Goal: Information Seeking & Learning: Learn about a topic

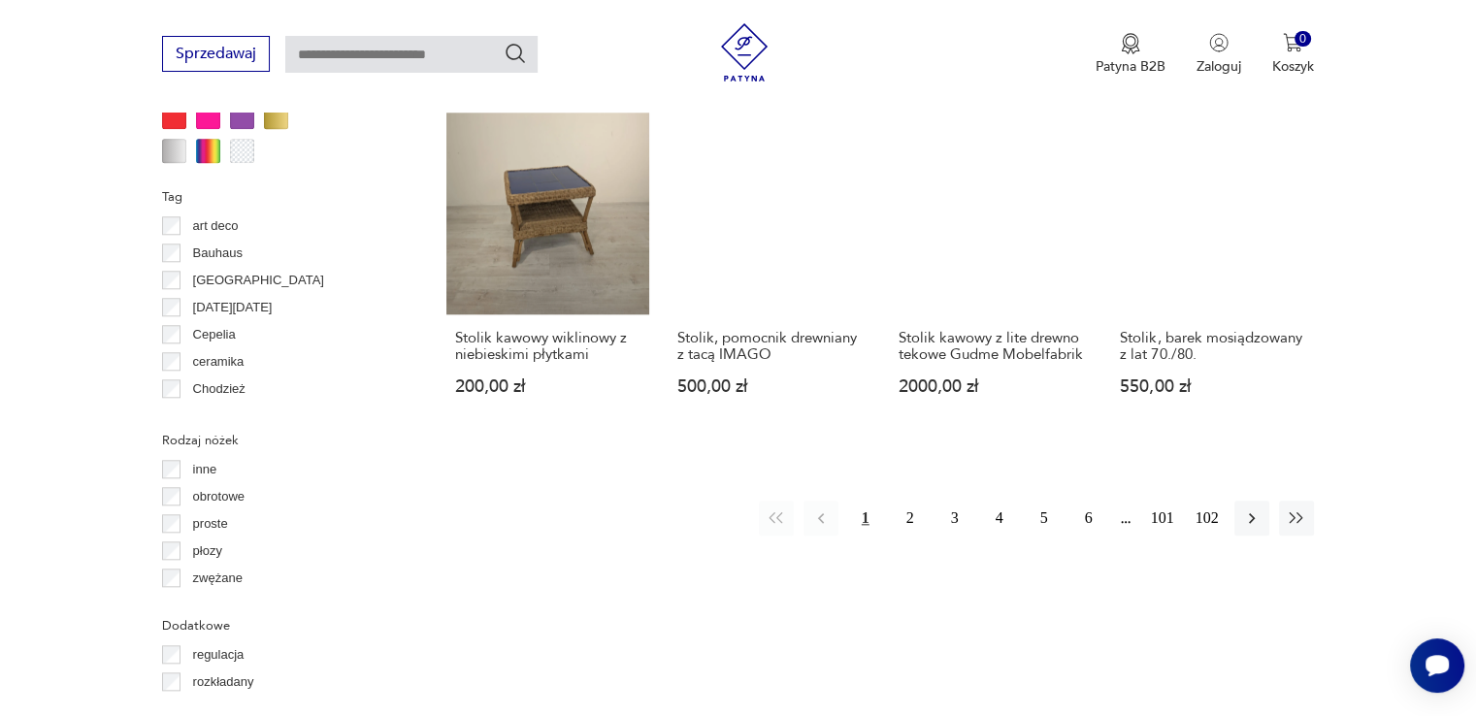
scroll to position [1969, 0]
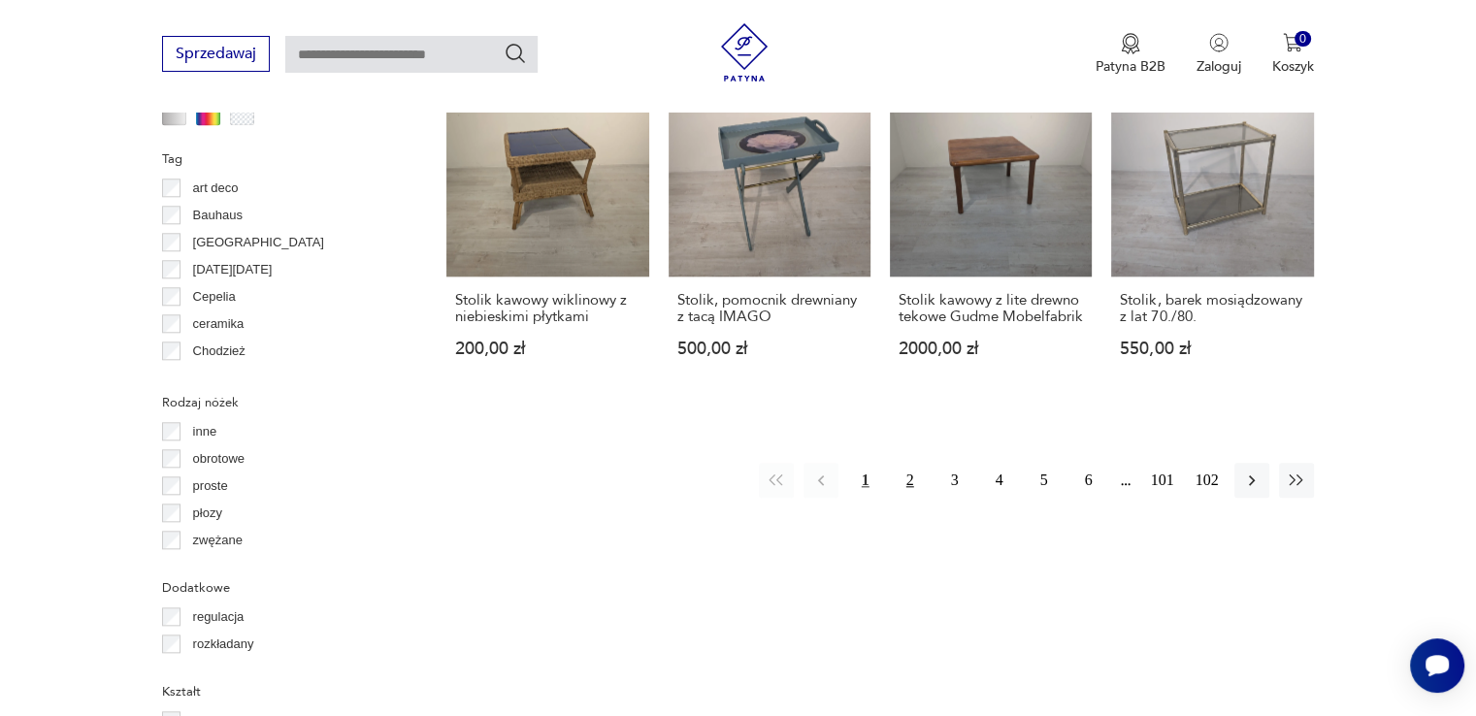
click at [912, 463] on button "2" at bounding box center [910, 480] width 35 height 35
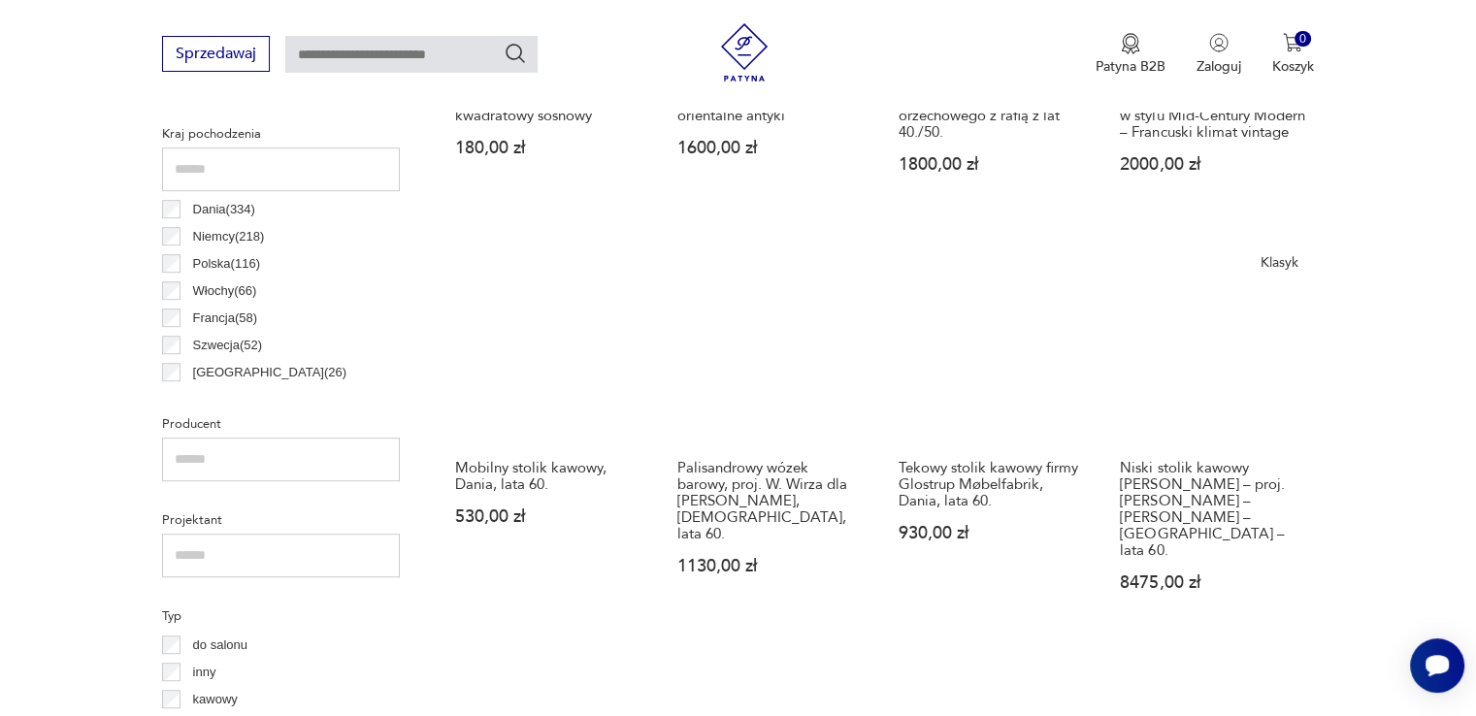
scroll to position [708, 0]
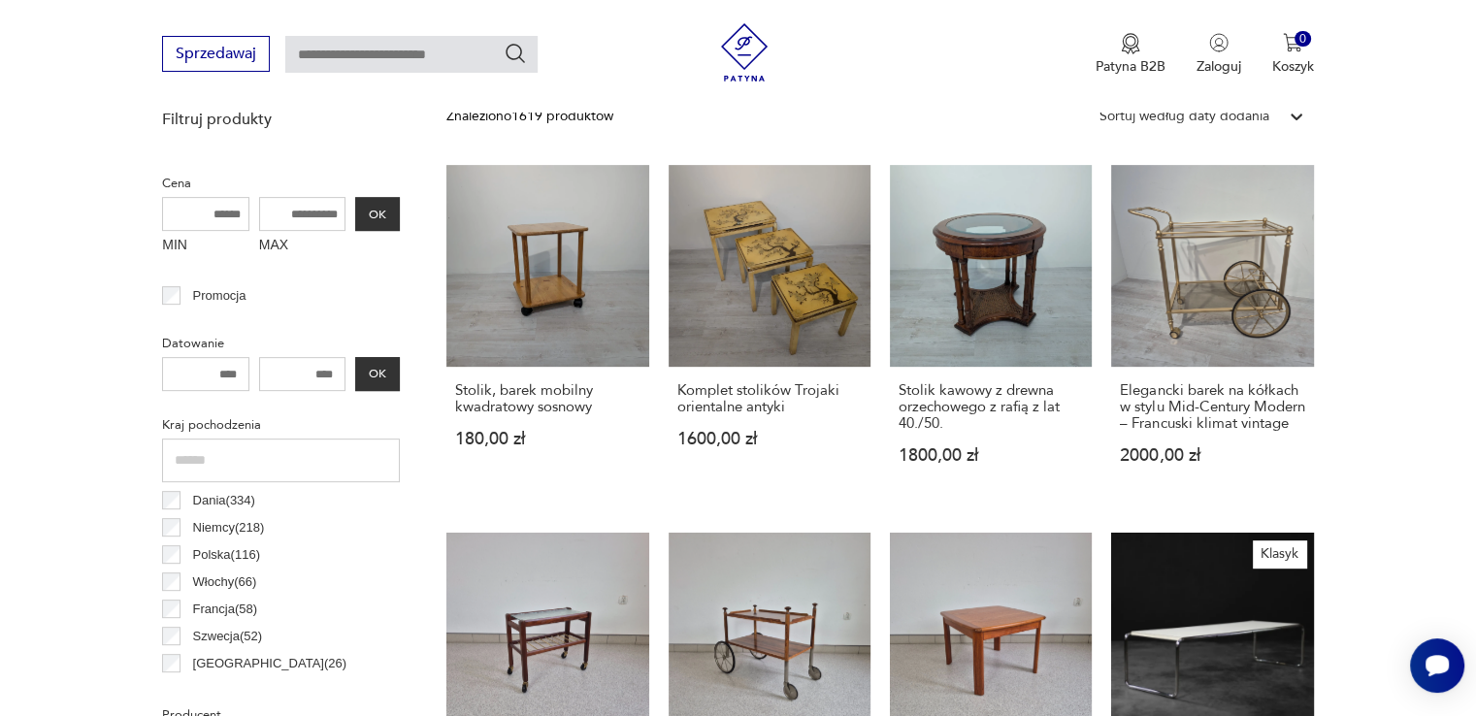
drag, startPoint x: 325, startPoint y: 211, endPoint x: 305, endPoint y: 211, distance: 20.4
click at [305, 211] on input "MAX" at bounding box center [302, 214] width 87 height 34
click at [301, 201] on input "MAX" at bounding box center [302, 214] width 87 height 34
click at [303, 204] on input "MAX" at bounding box center [302, 214] width 87 height 34
click at [301, 209] on input "MAX" at bounding box center [302, 214] width 87 height 34
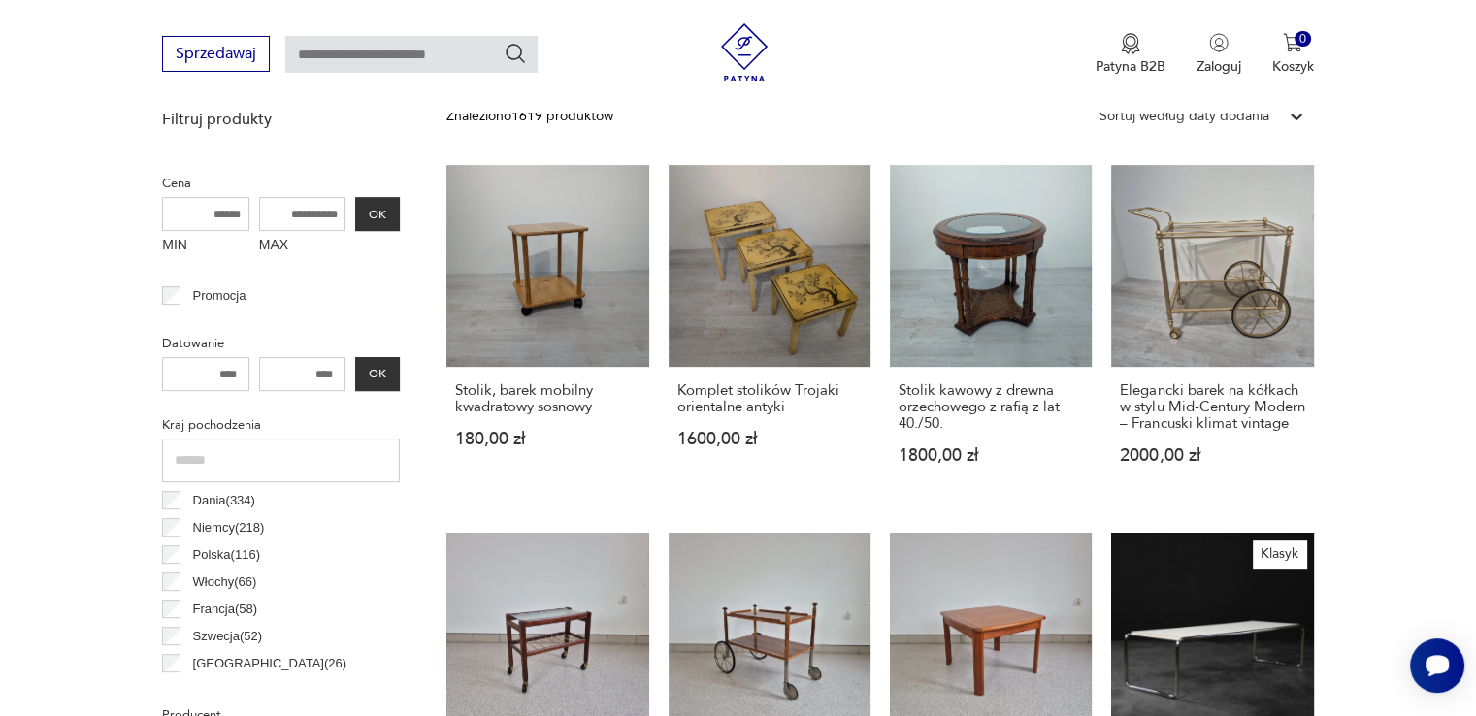
click at [334, 218] on input "MAX" at bounding box center [302, 214] width 87 height 34
click at [334, 210] on input "MAX" at bounding box center [302, 214] width 87 height 34
click at [281, 240] on label "MAX" at bounding box center [302, 246] width 87 height 31
click at [281, 231] on input "MAX" at bounding box center [302, 214] width 87 height 34
click at [280, 213] on input "MAX" at bounding box center [302, 214] width 87 height 34
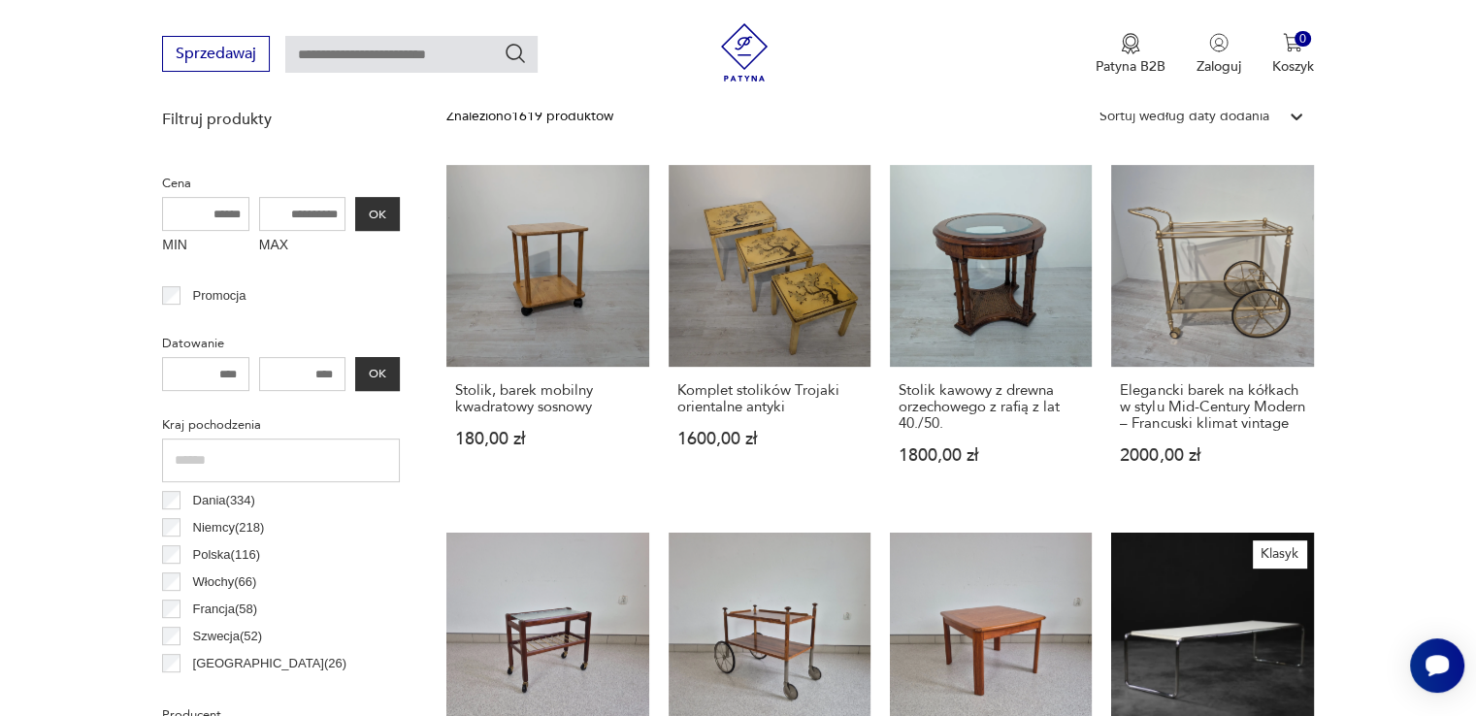
click at [279, 213] on input "MAX" at bounding box center [302, 214] width 87 height 34
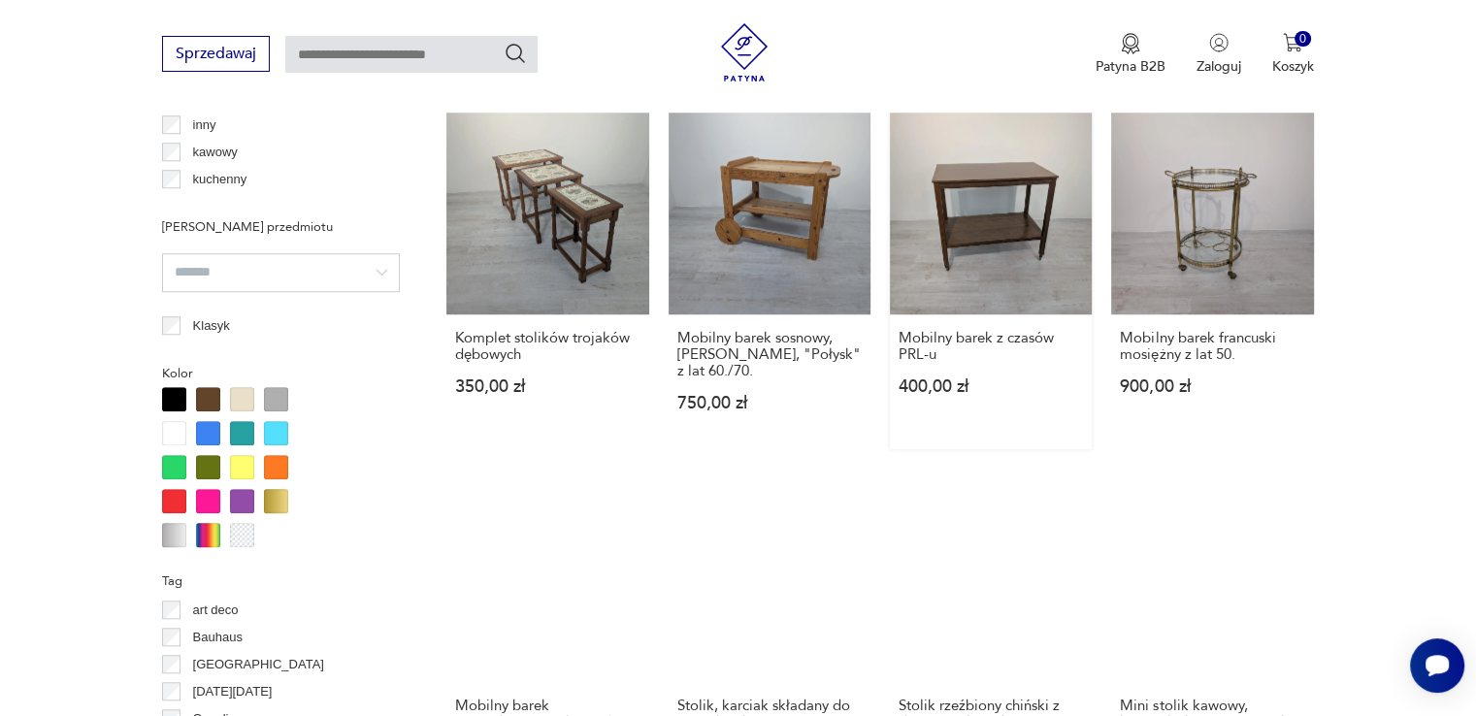
scroll to position [1776, 0]
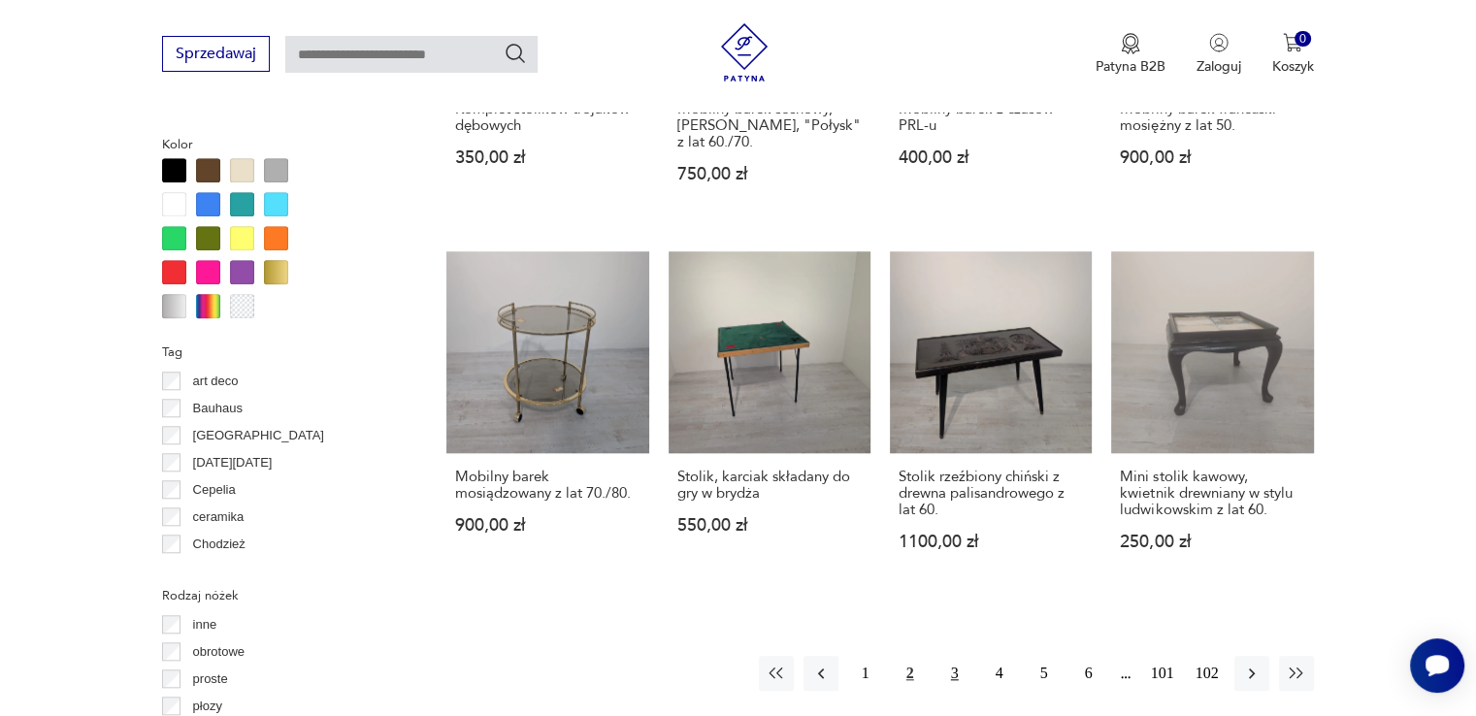
click at [956, 656] on button "3" at bounding box center [954, 673] width 35 height 35
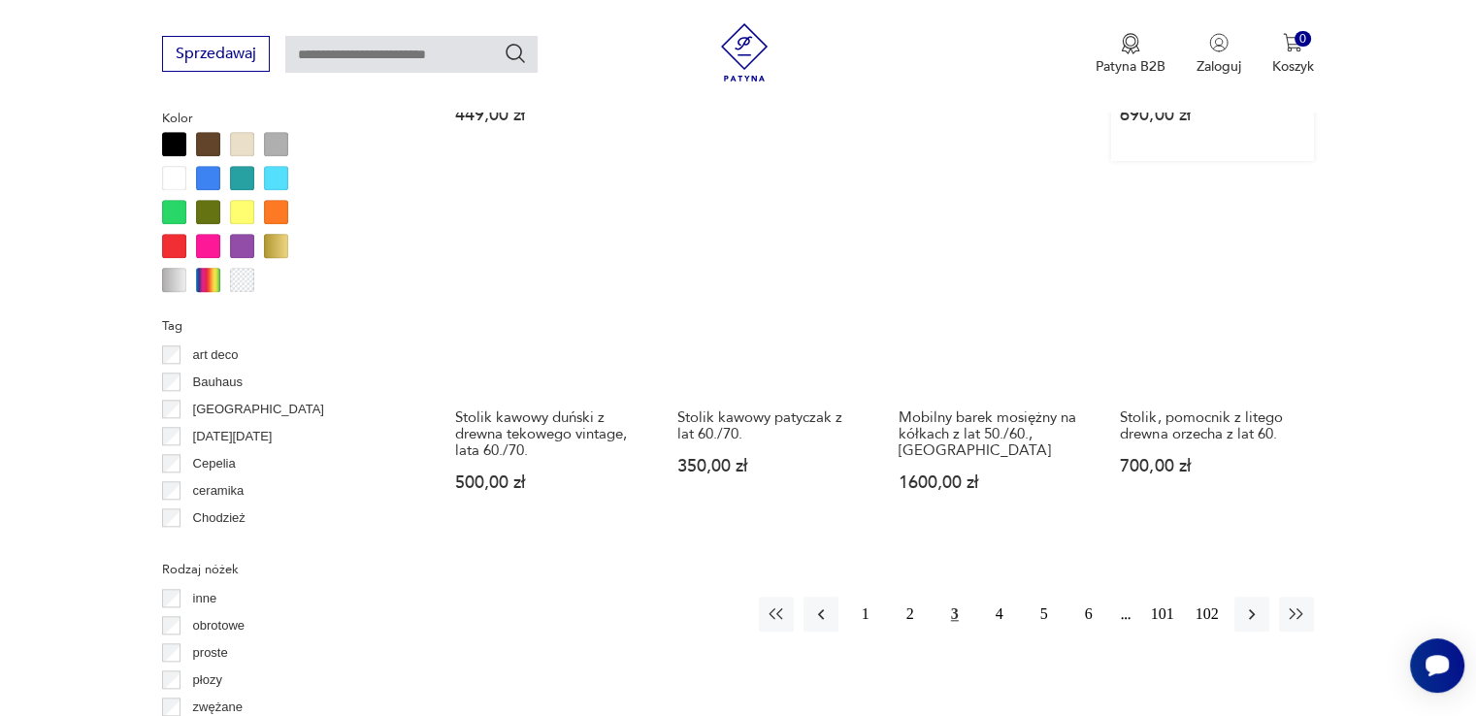
scroll to position [2067, 0]
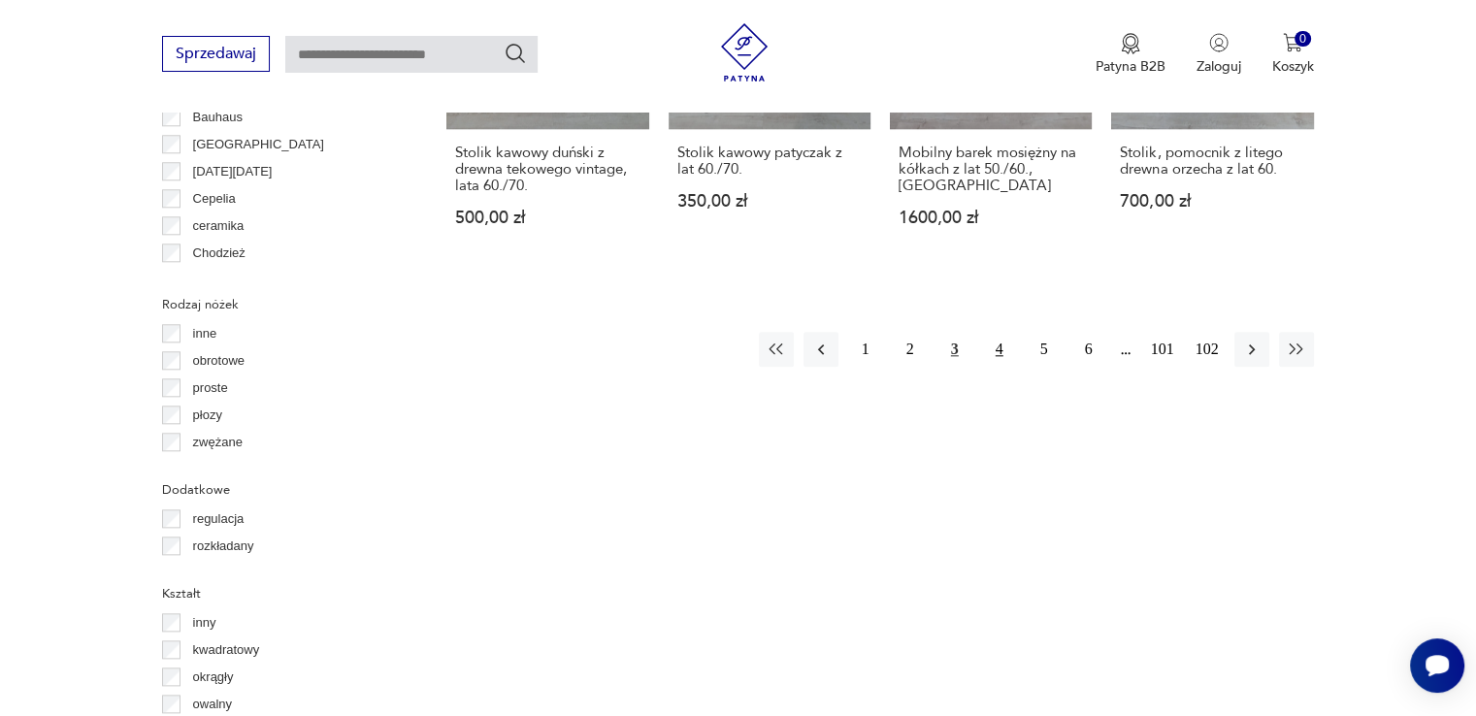
click at [998, 339] on button "4" at bounding box center [999, 349] width 35 height 35
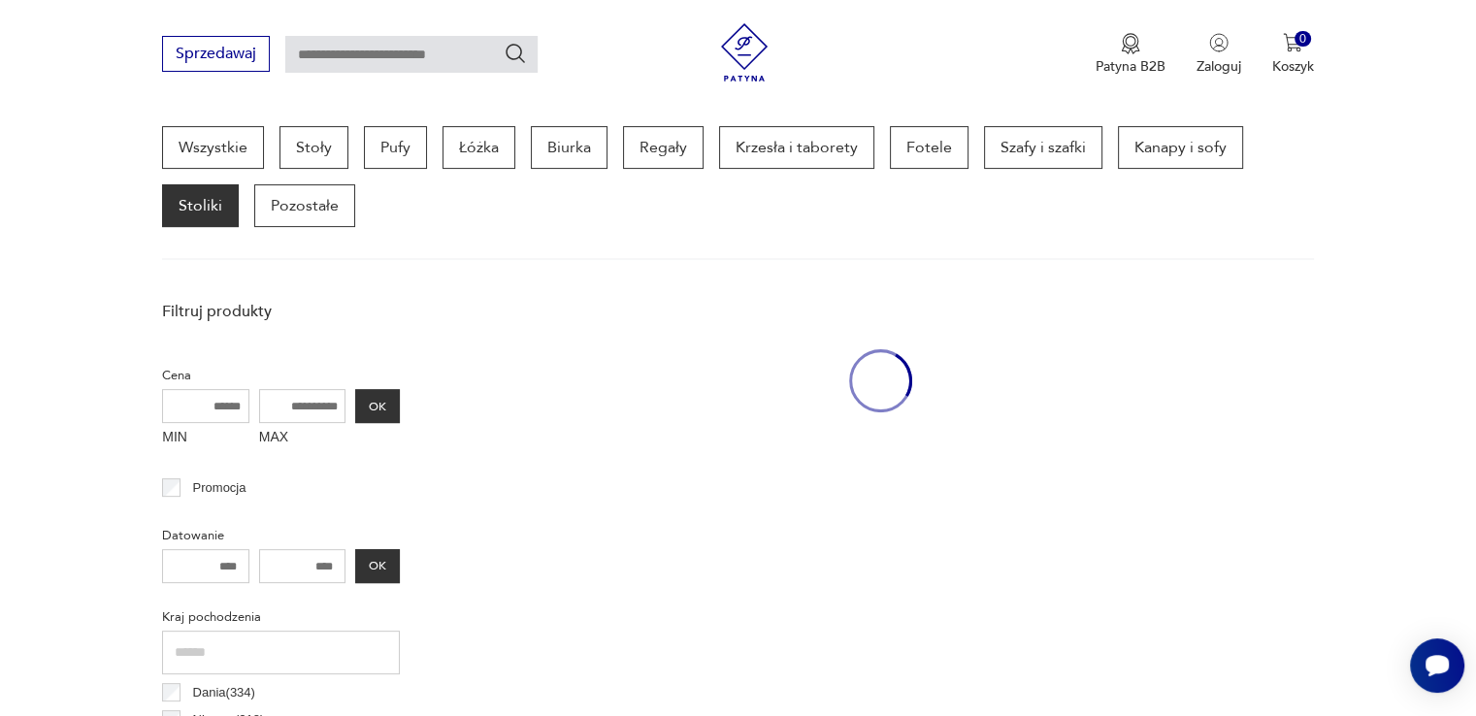
scroll to position [514, 0]
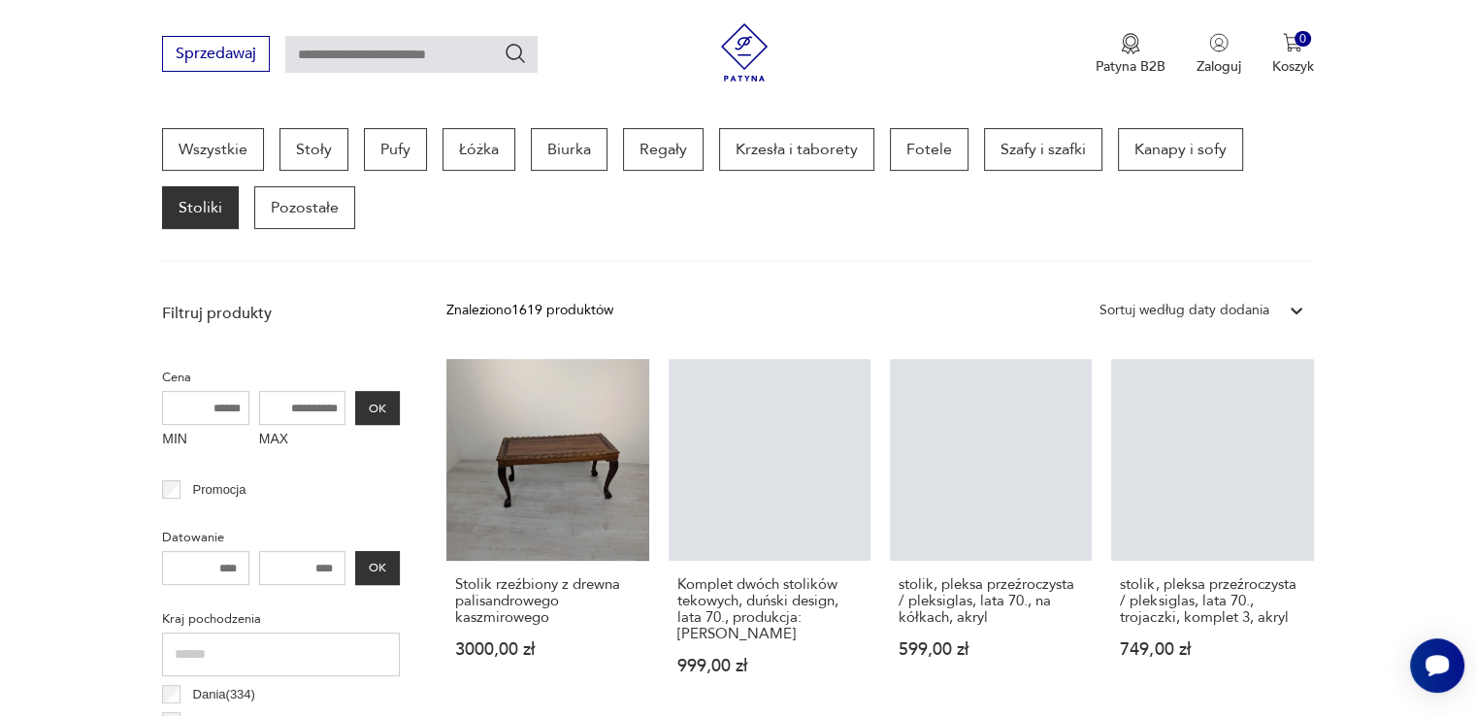
click at [311, 405] on input "MAX" at bounding box center [302, 408] width 87 height 34
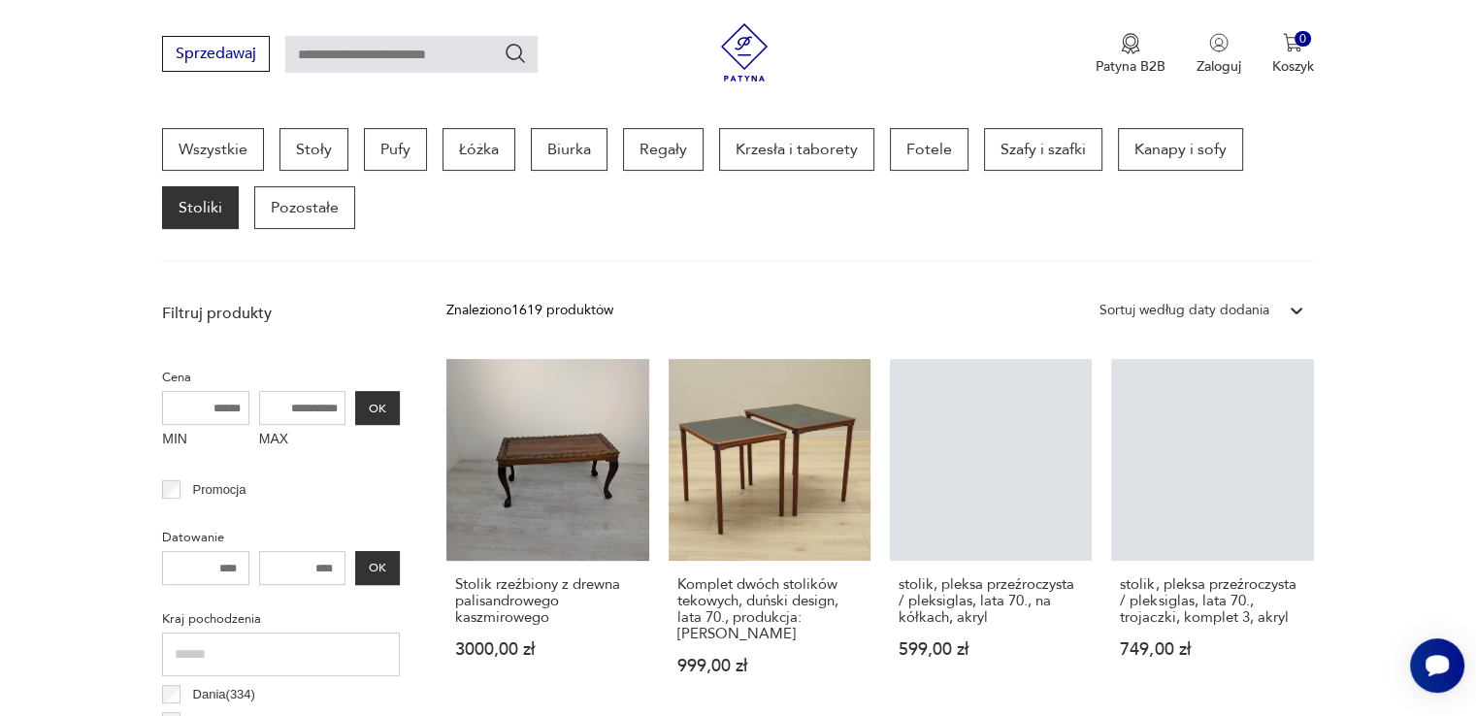
click at [311, 405] on input "MAX" at bounding box center [302, 408] width 87 height 34
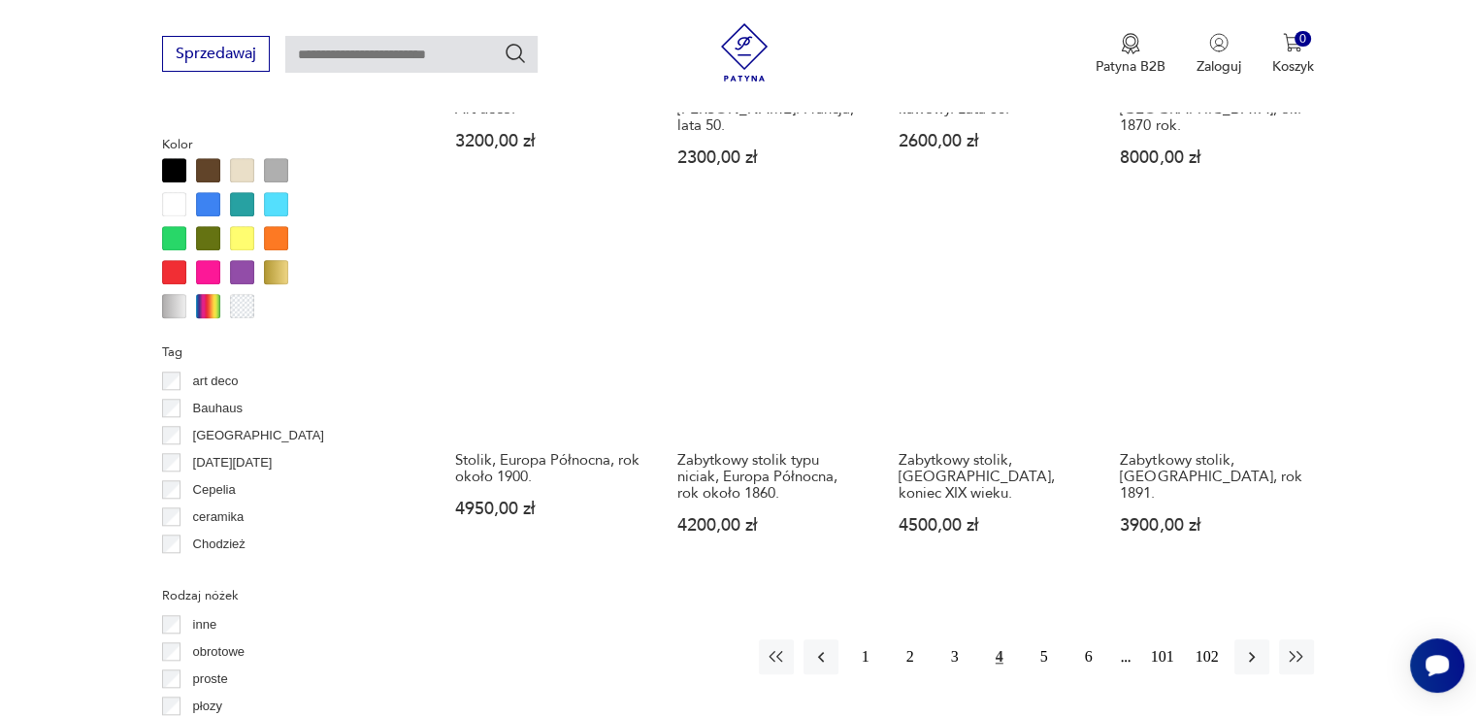
scroll to position [2067, 0]
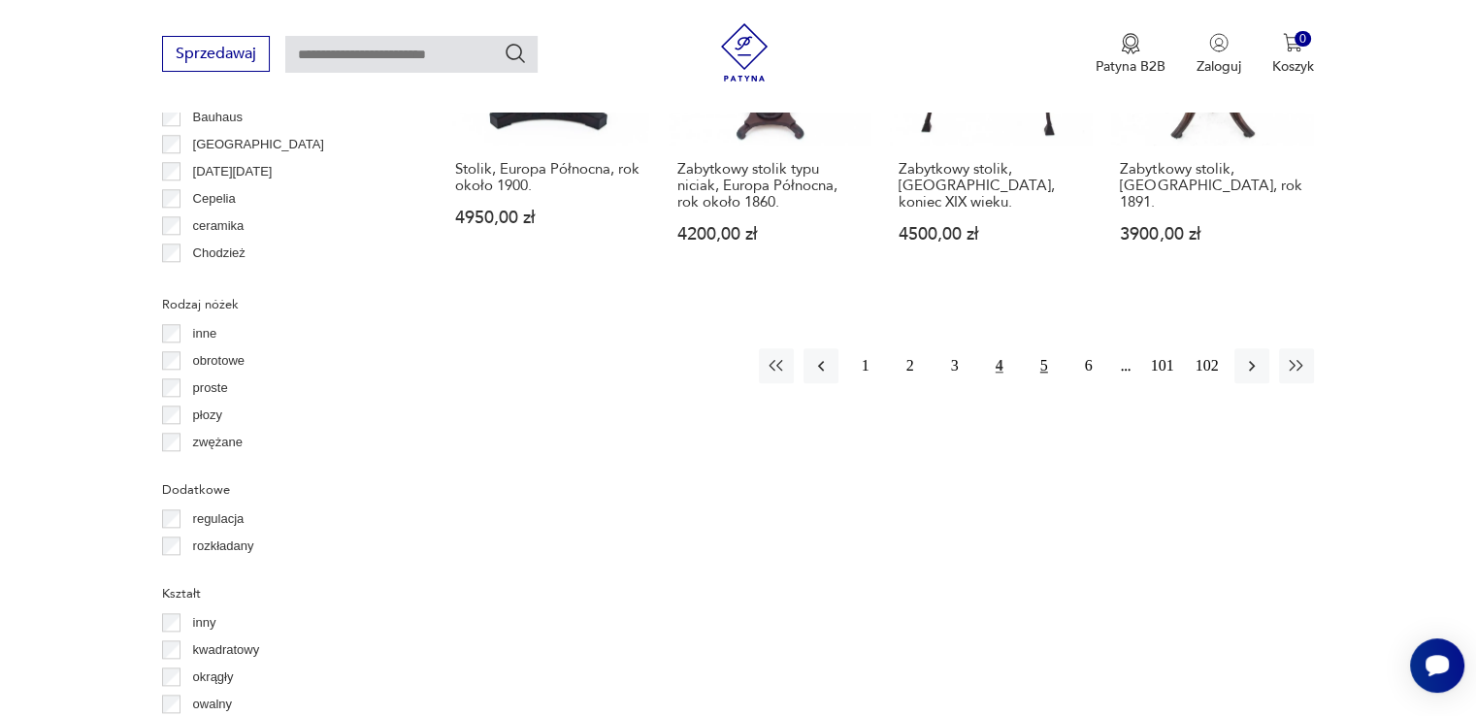
click at [1048, 348] on button "5" at bounding box center [1044, 365] width 35 height 35
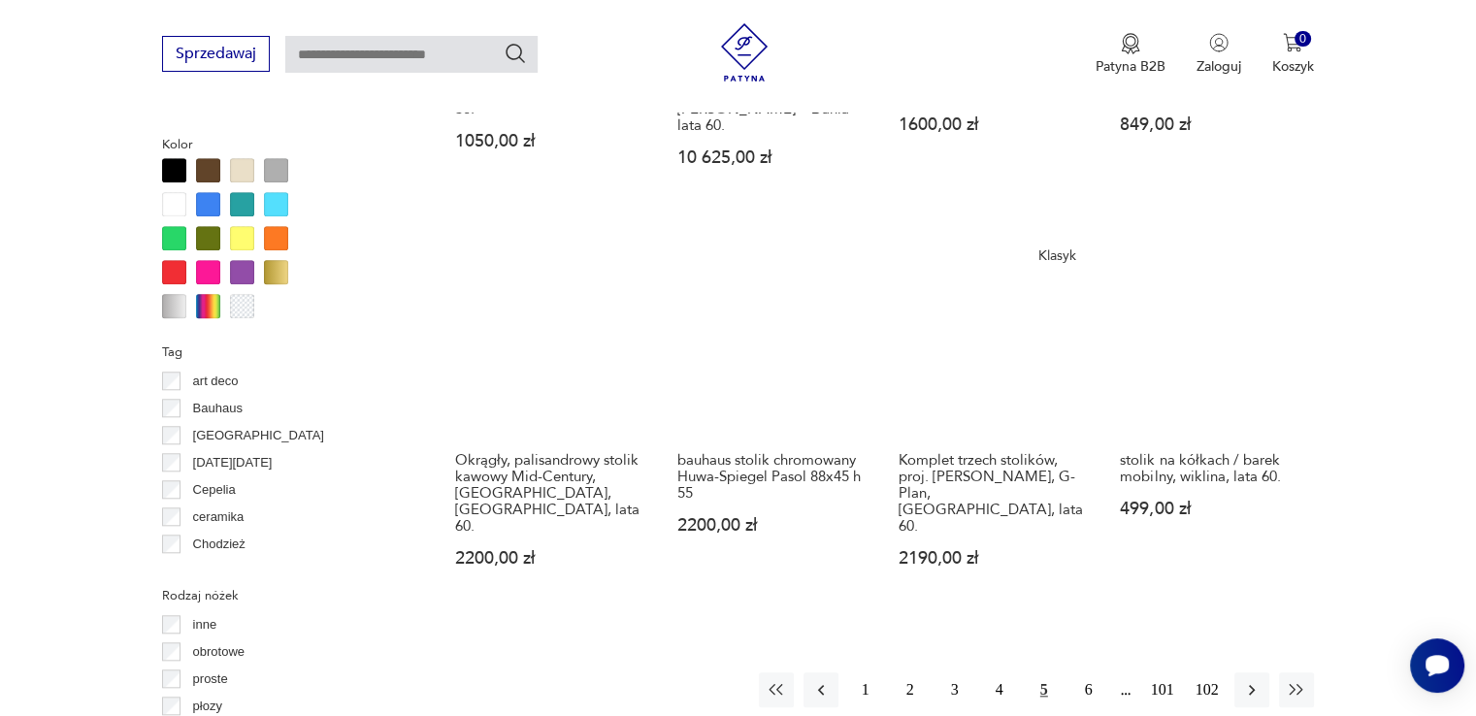
scroll to position [1873, 0]
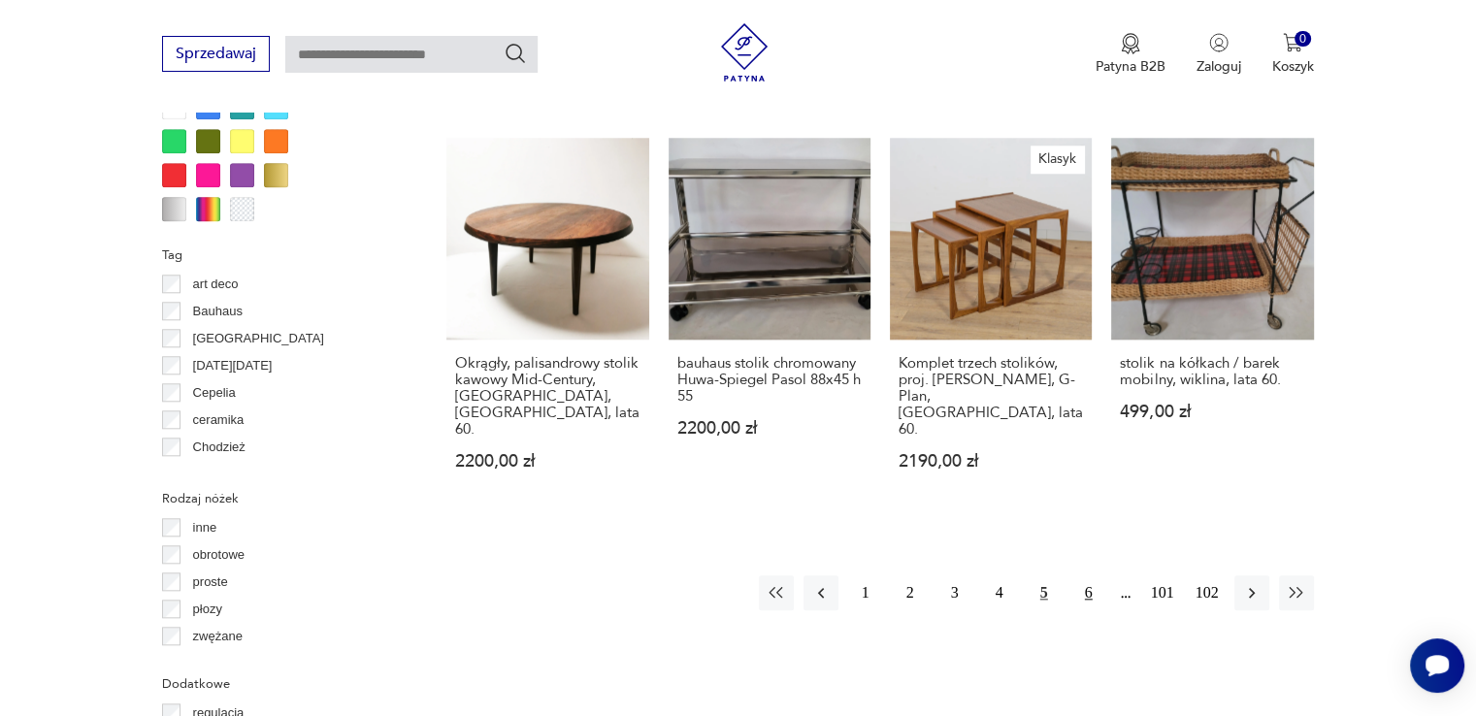
click at [1086, 575] on button "6" at bounding box center [1088, 592] width 35 height 35
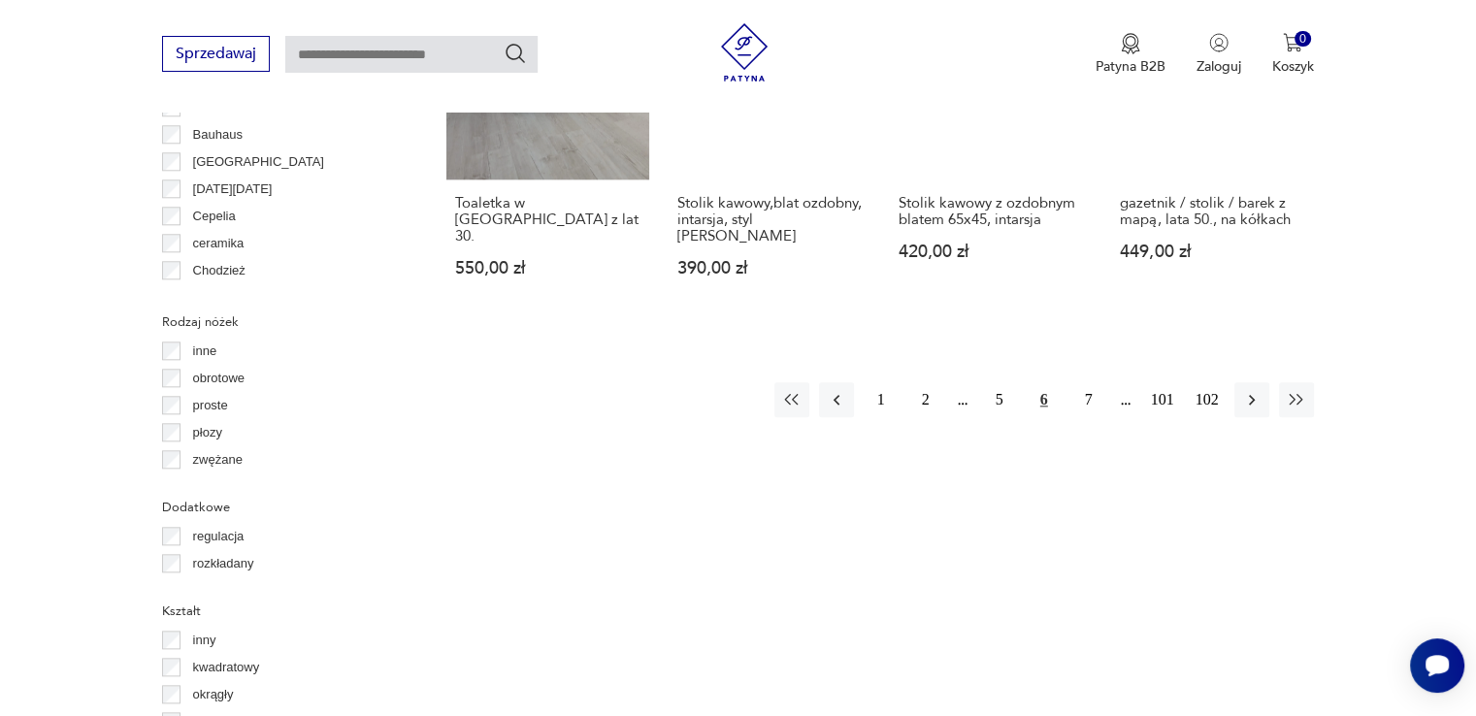
scroll to position [2067, 0]
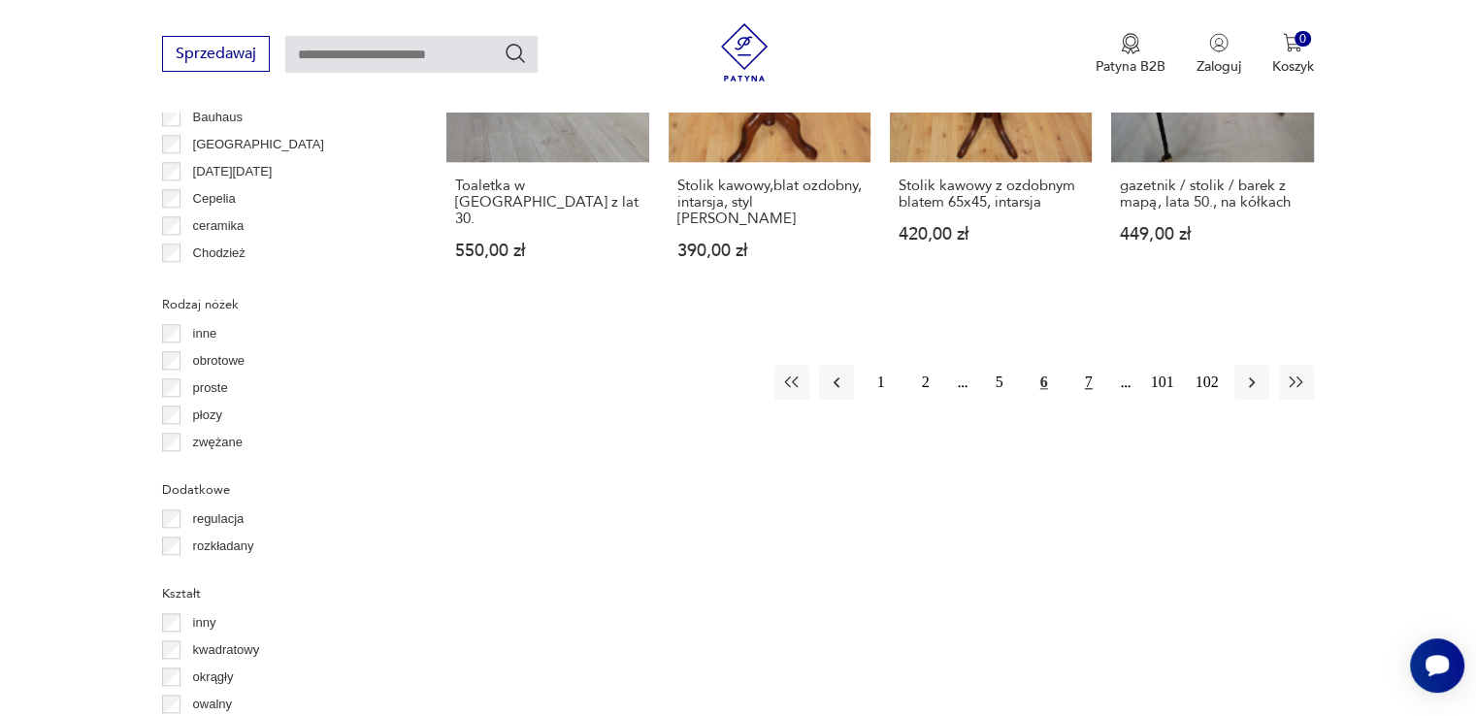
click at [1088, 365] on button "7" at bounding box center [1088, 382] width 35 height 35
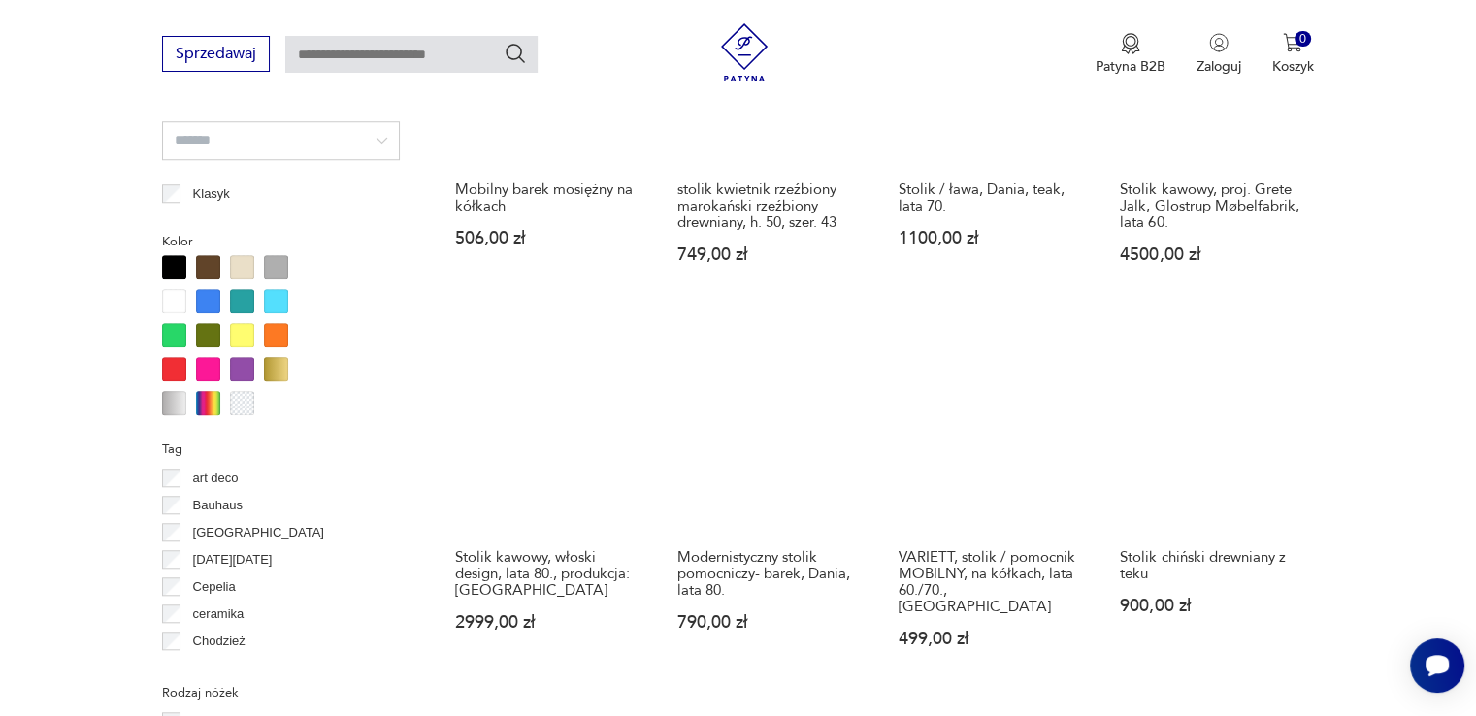
scroll to position [1970, 0]
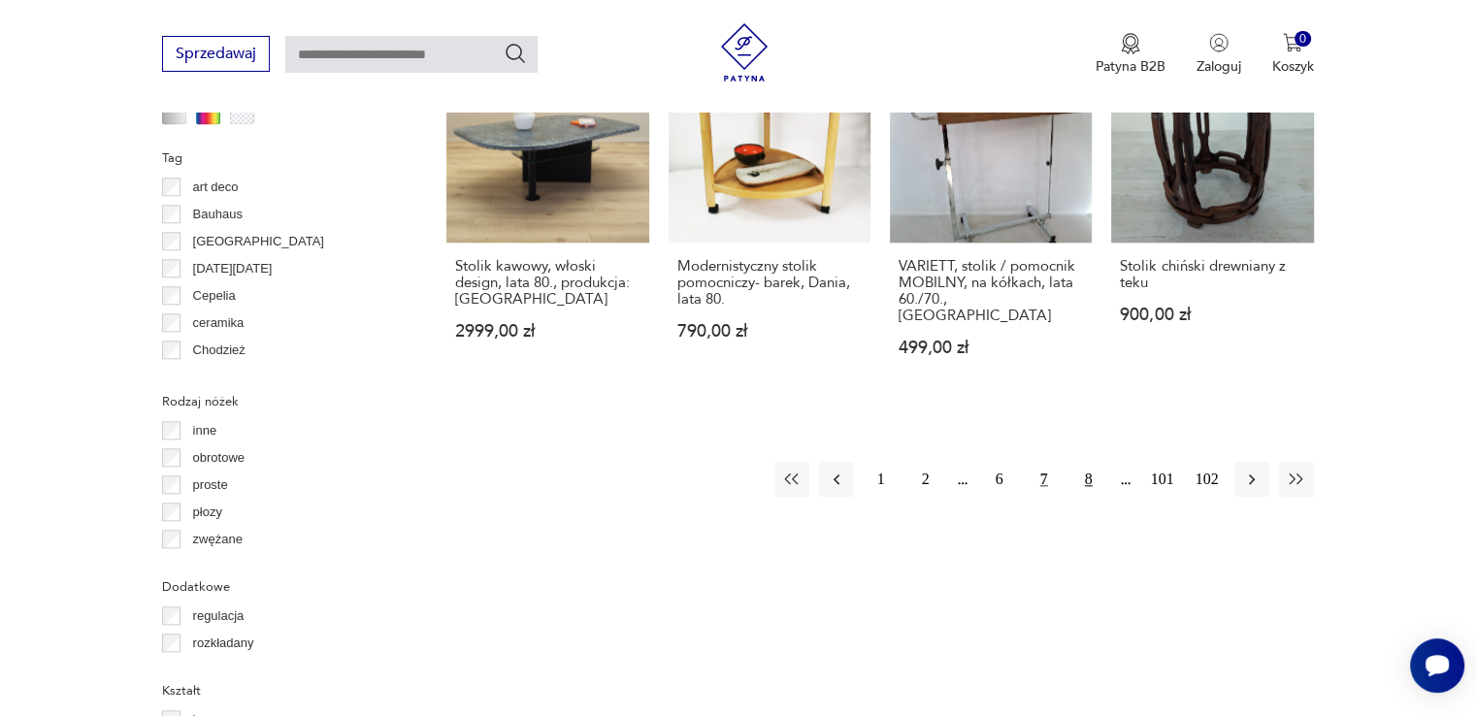
click at [1086, 462] on button "8" at bounding box center [1088, 479] width 35 height 35
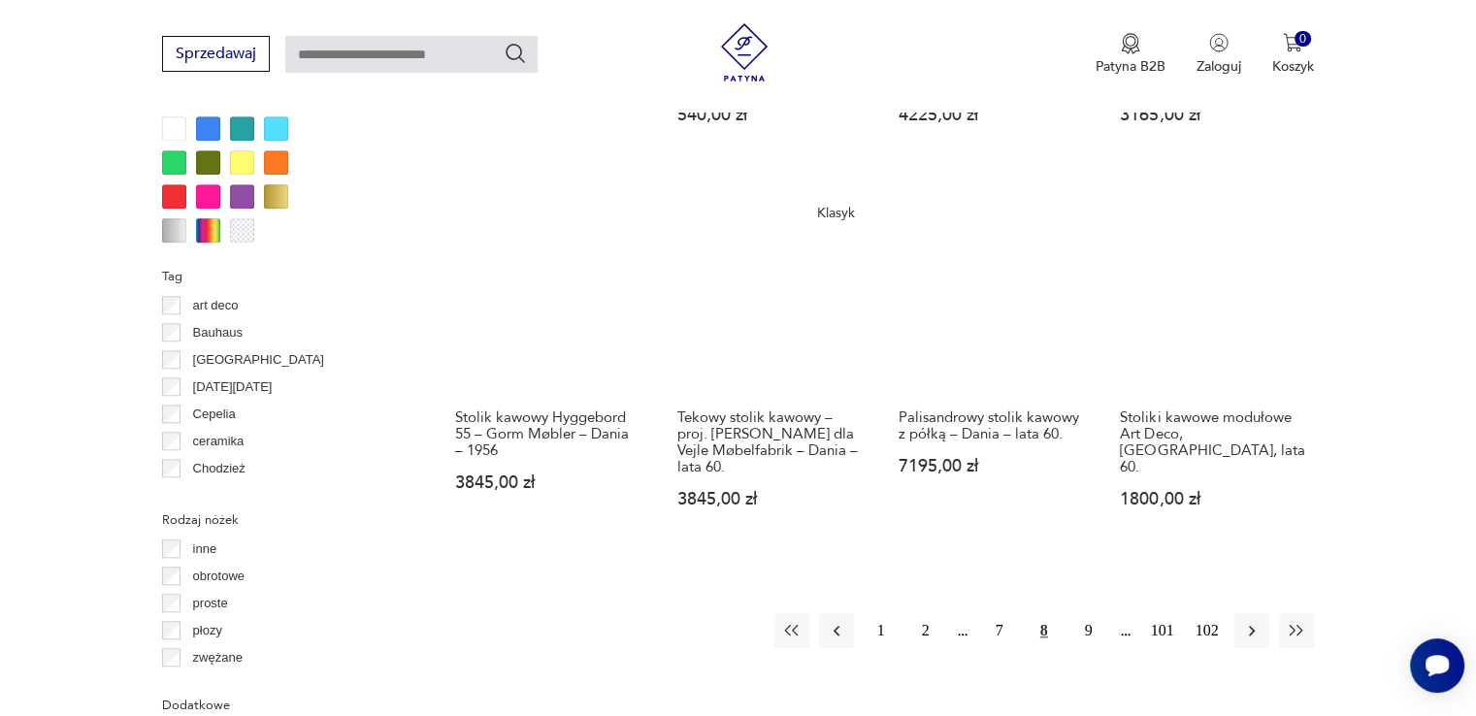
scroll to position [1970, 0]
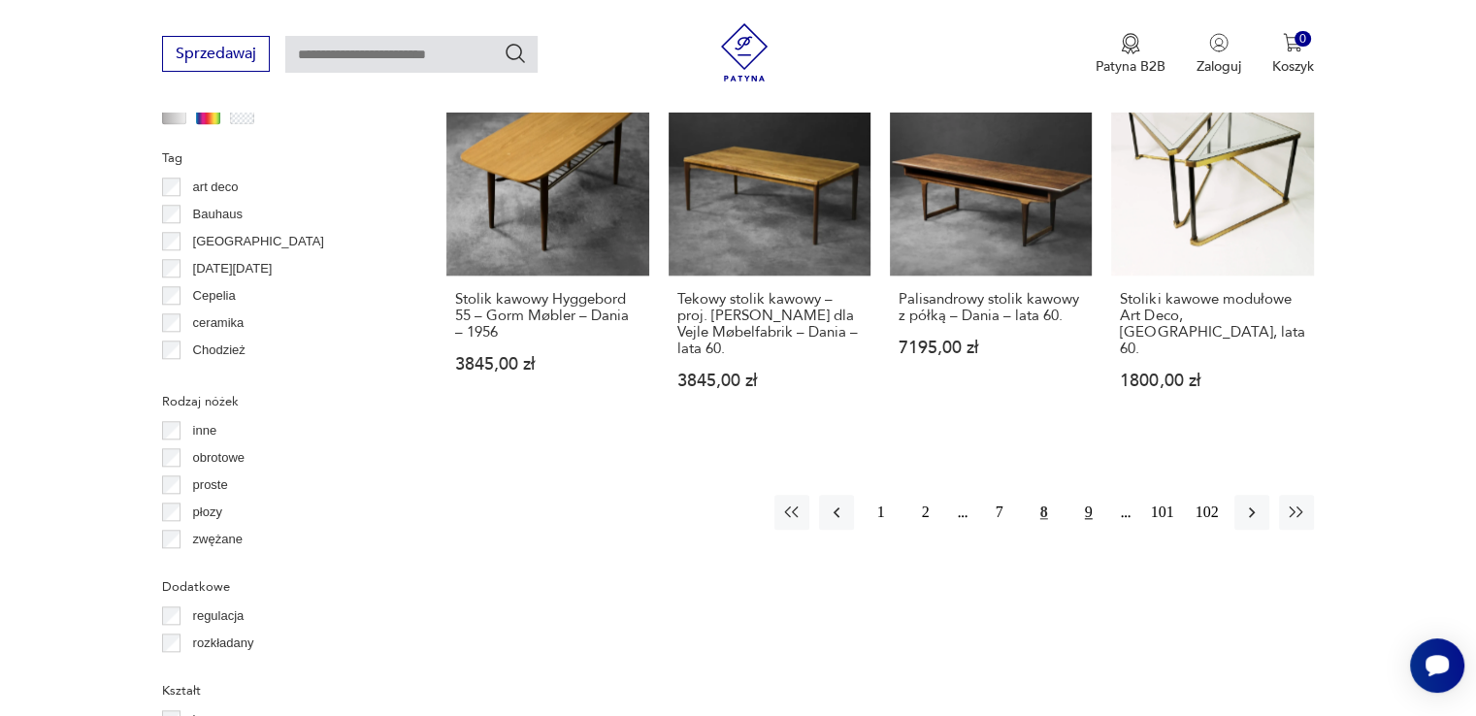
click at [1089, 495] on button "9" at bounding box center [1088, 512] width 35 height 35
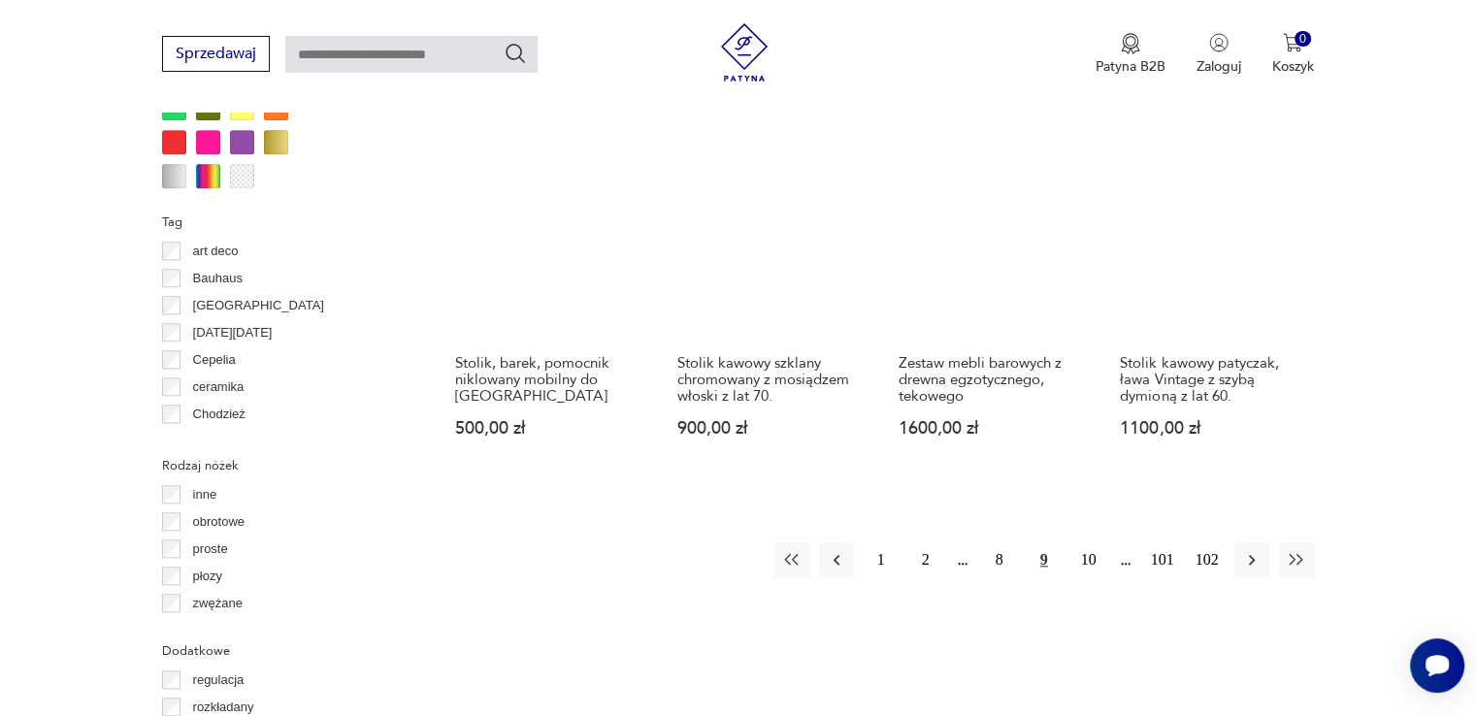
scroll to position [1873, 0]
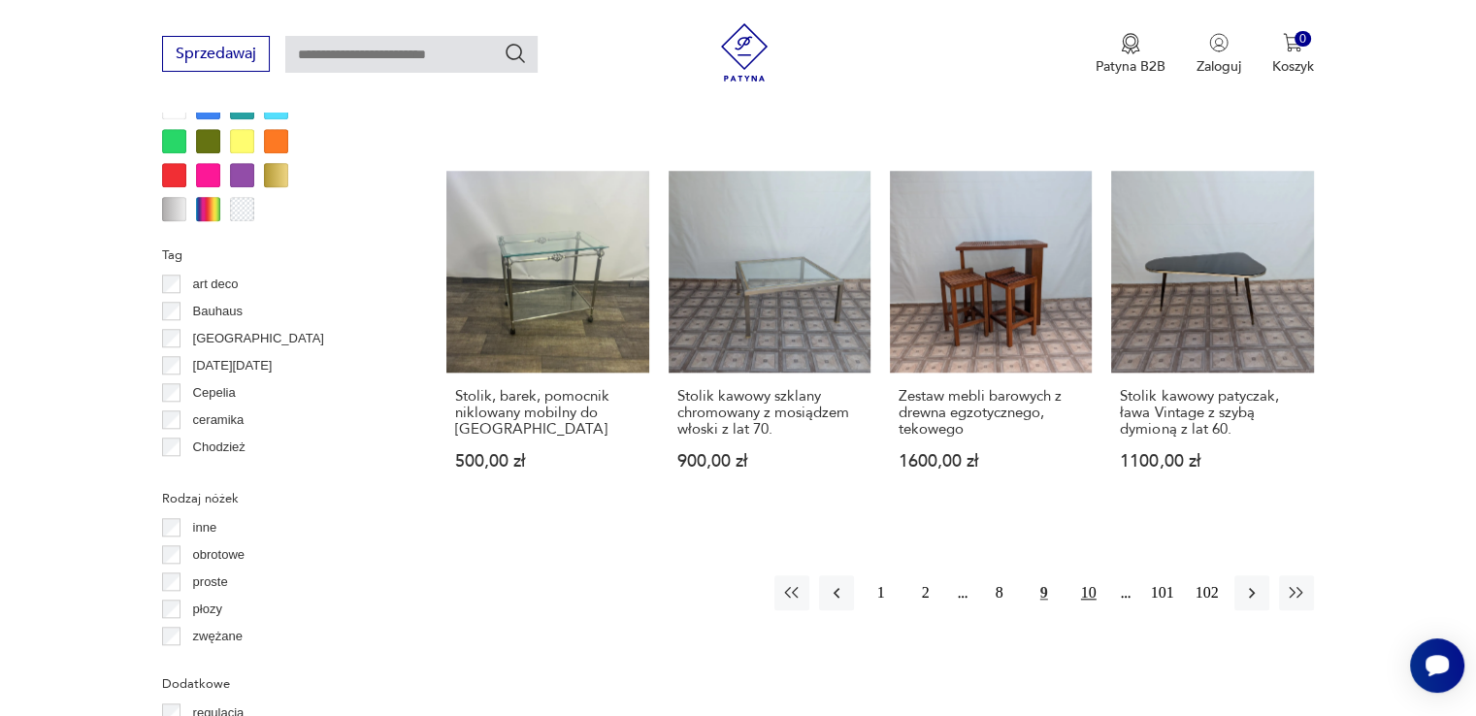
click at [1094, 575] on button "10" at bounding box center [1088, 592] width 35 height 35
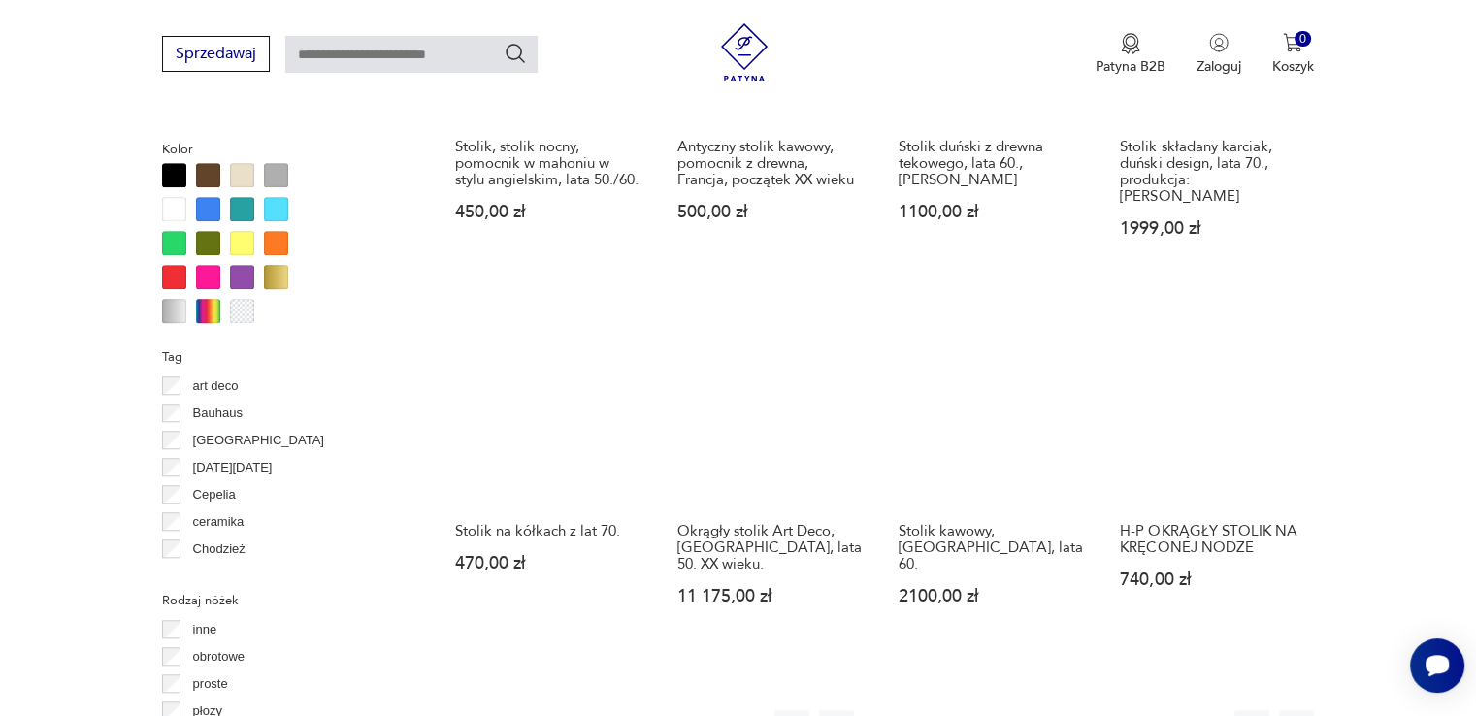
scroll to position [1970, 0]
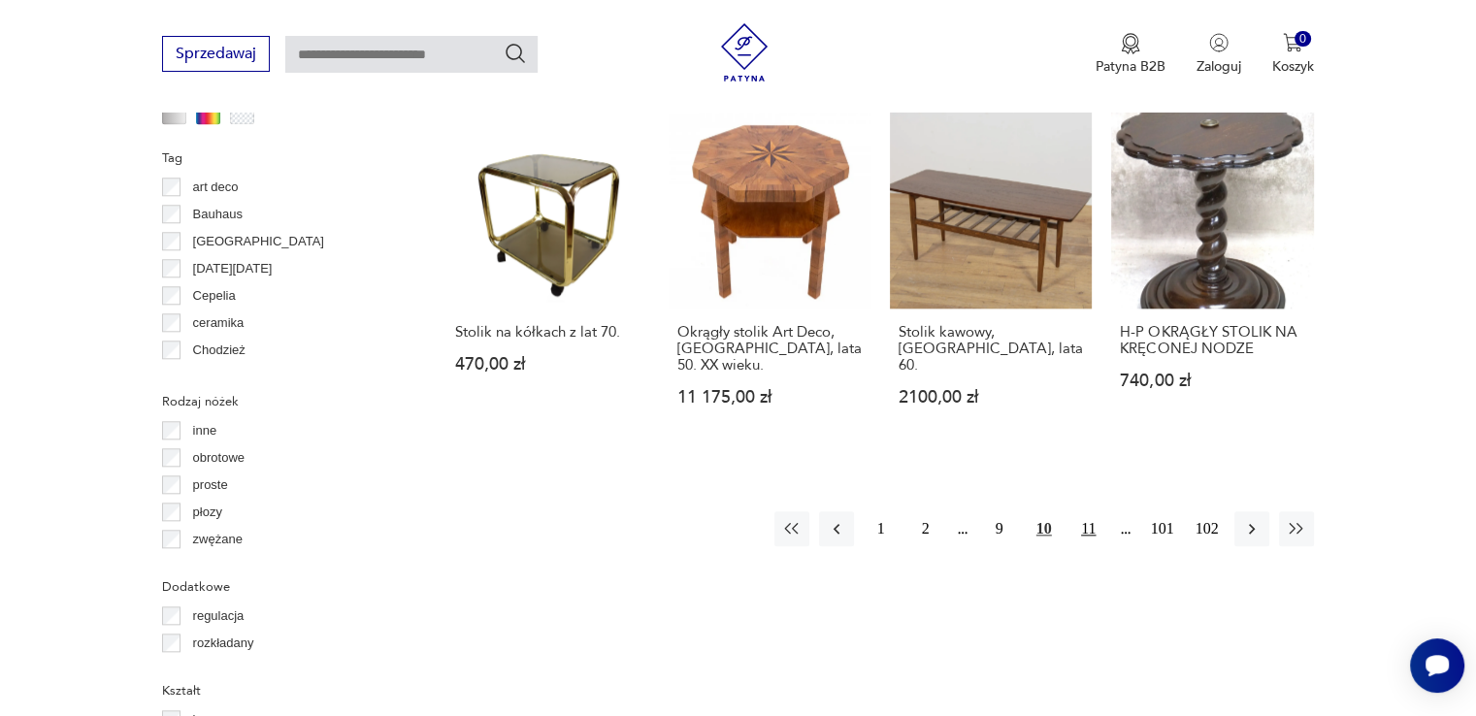
click at [1096, 511] on button "11" at bounding box center [1088, 528] width 35 height 35
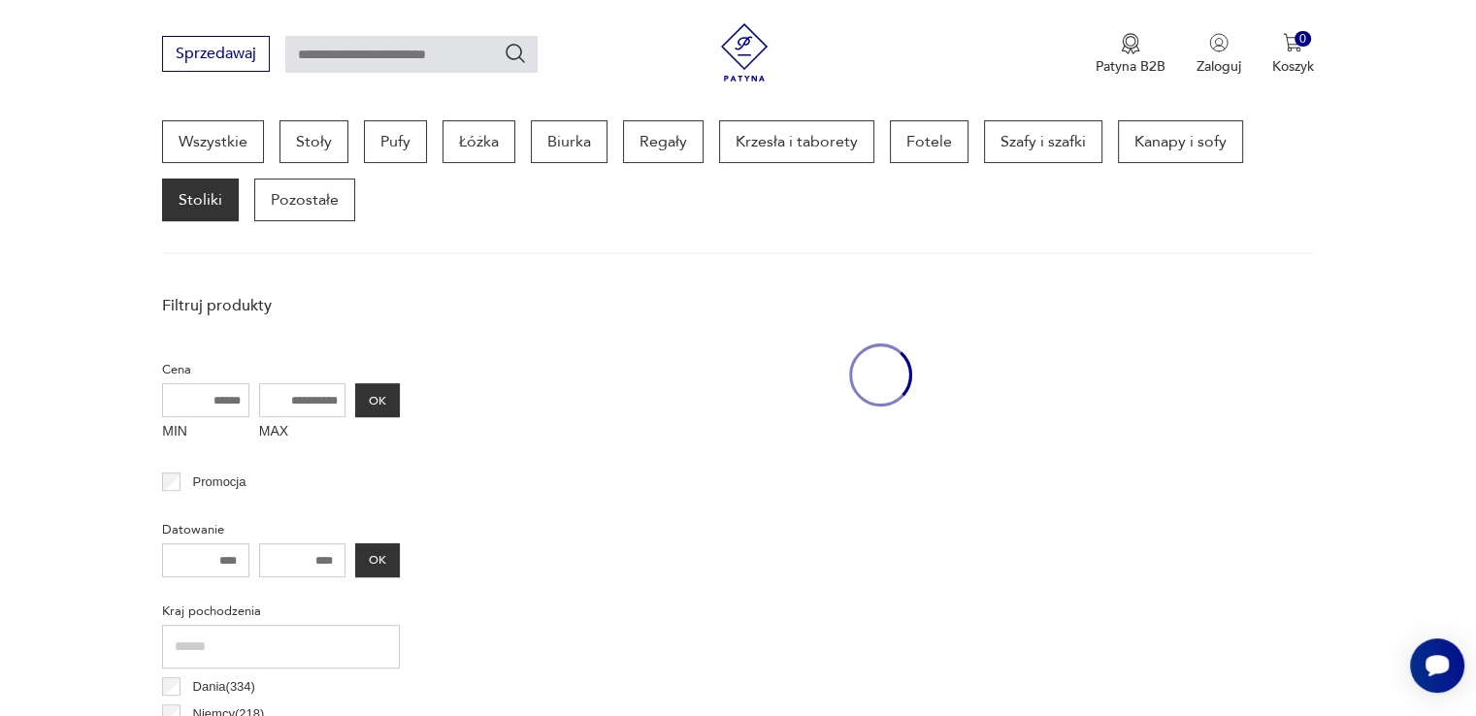
scroll to position [514, 0]
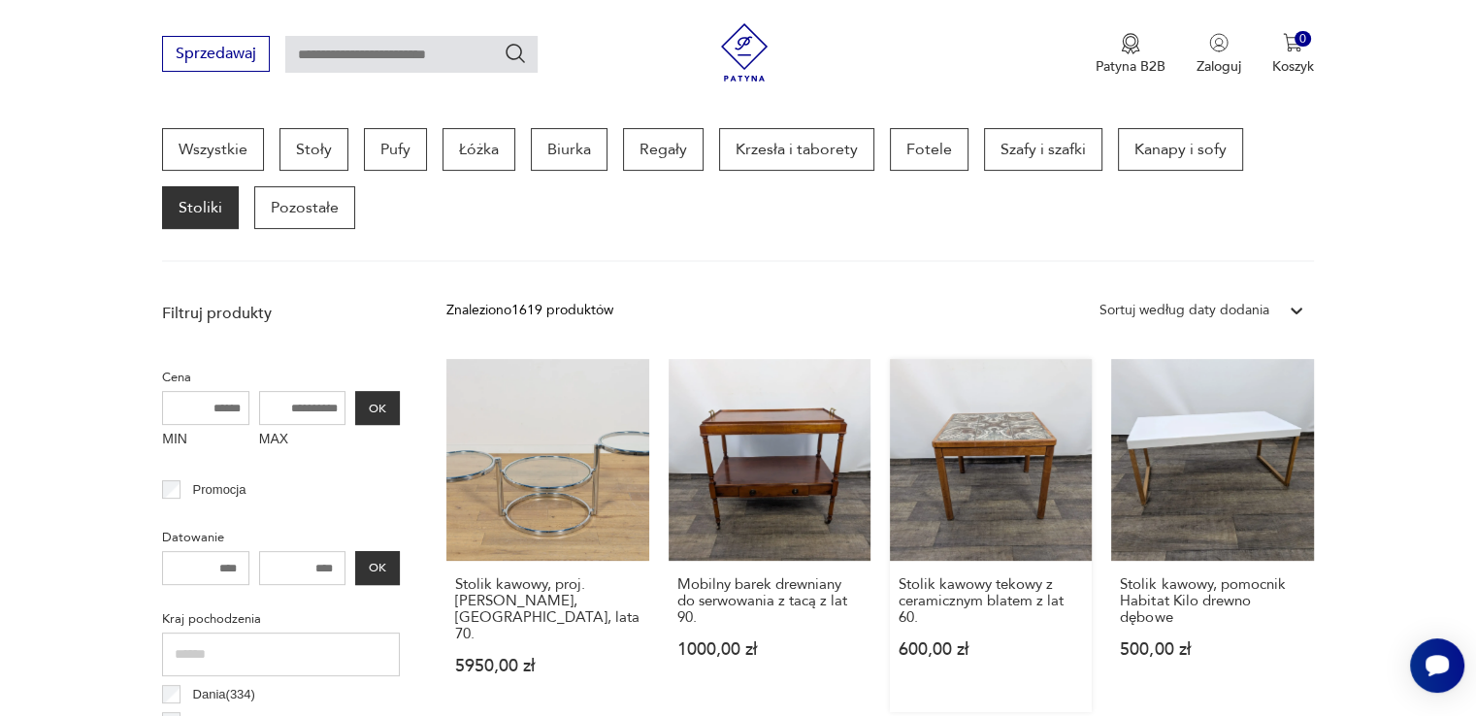
click at [994, 448] on link "Stolik kawowy tekowy z ceramicznym blatem z lat 60. 600,00 zł" at bounding box center [991, 535] width 202 height 353
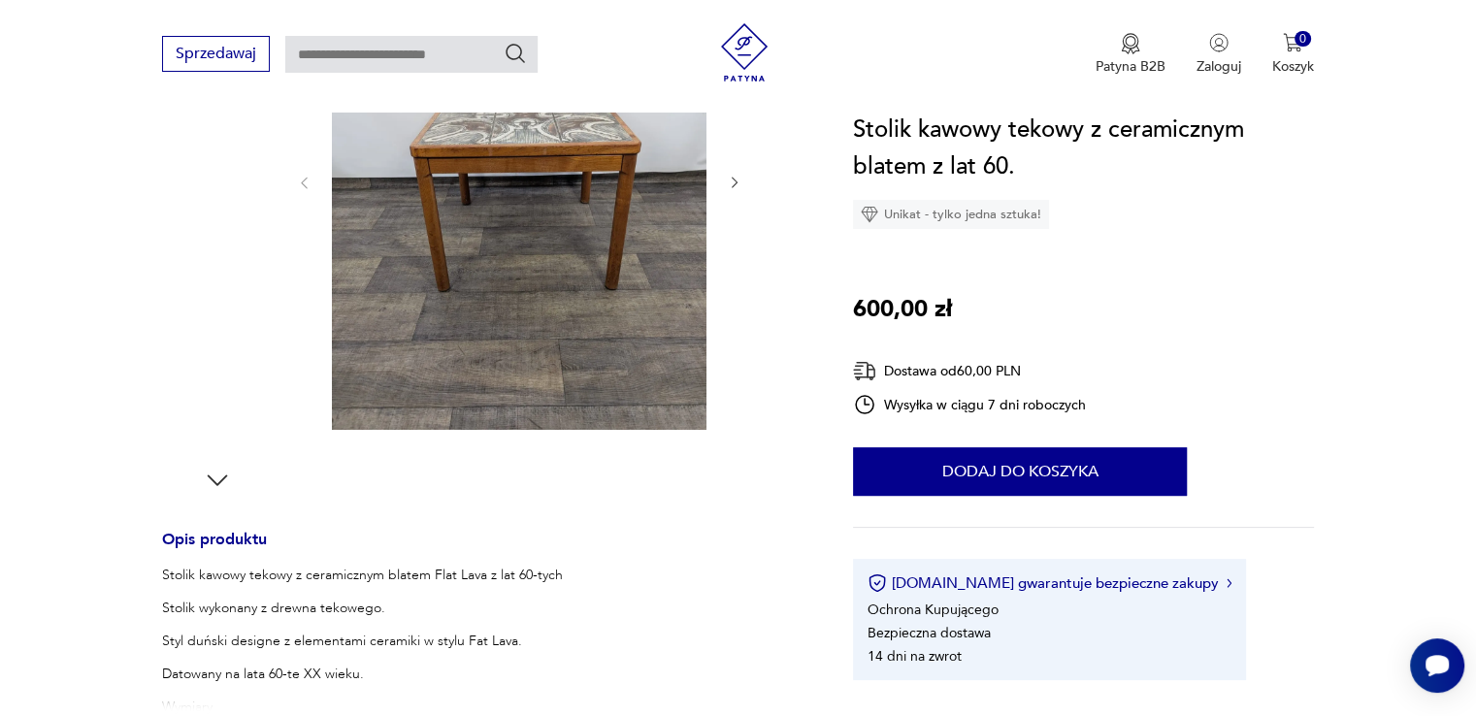
click at [206, 409] on img at bounding box center [217, 398] width 111 height 111
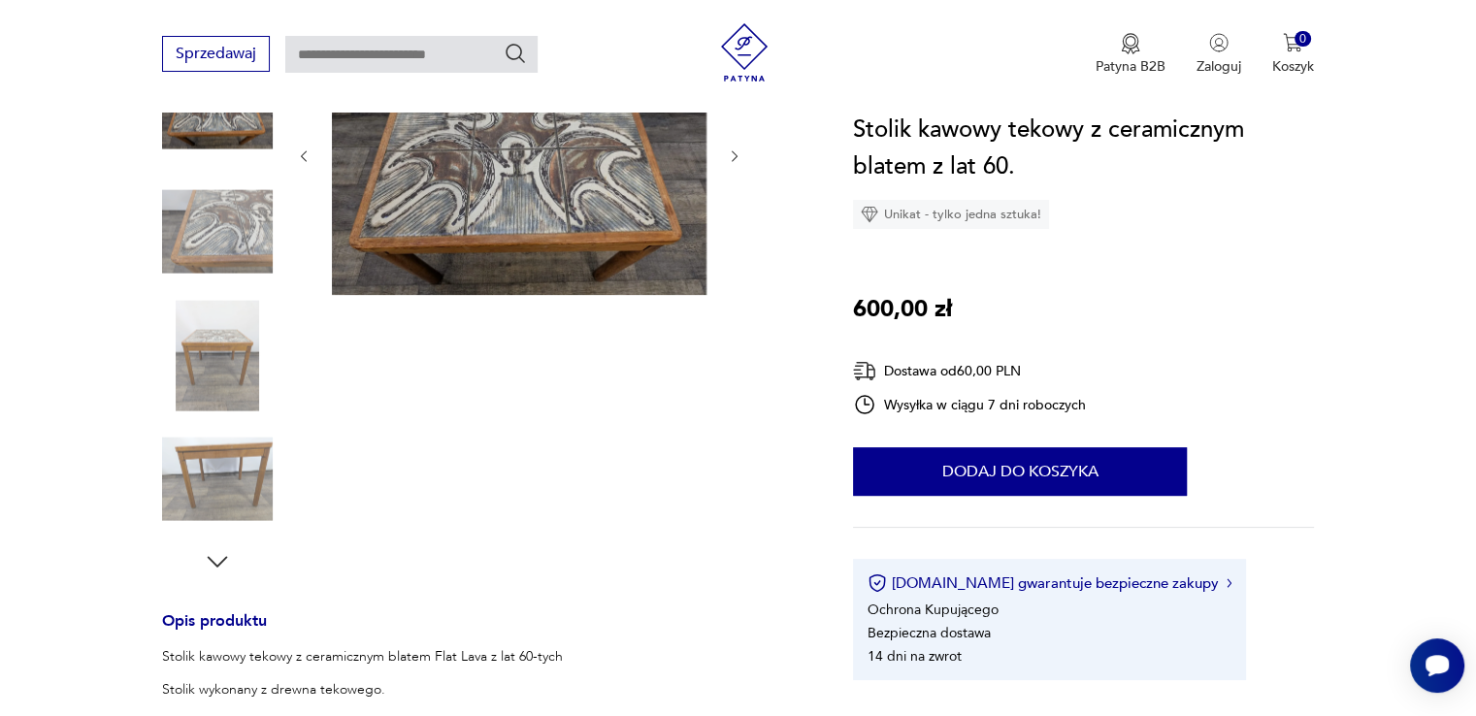
scroll to position [279, 0]
